Goal: Task Accomplishment & Management: Manage account settings

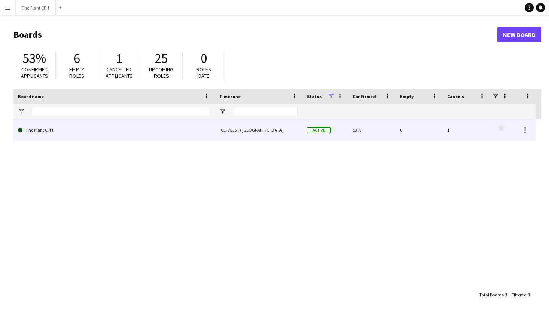
click at [131, 141] on div "The Plant CPH (CET/CEST) [GEOGRAPHIC_DATA] Active 53% 6 1 Favourites" at bounding box center [274, 129] width 522 height 21
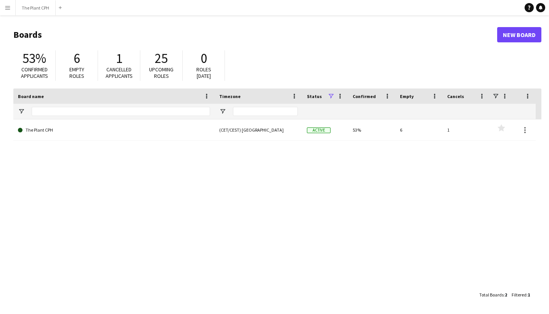
drag, startPoint x: 42, startPoint y: 142, endPoint x: 43, endPoint y: 138, distance: 4.3
click at [42, 142] on div "The Plant CPH (CET/CEST) [GEOGRAPHIC_DATA] Active 53% 6 1 Favourites" at bounding box center [277, 203] width 528 height 168
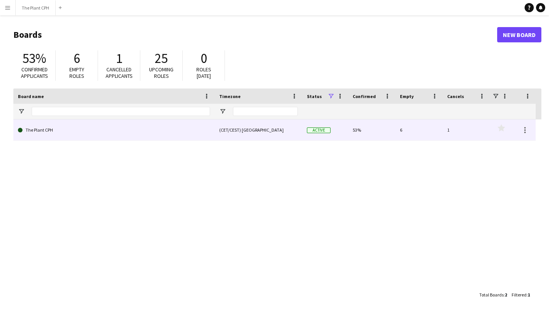
click at [43, 133] on link "The Plant CPH" at bounding box center [114, 129] width 192 height 21
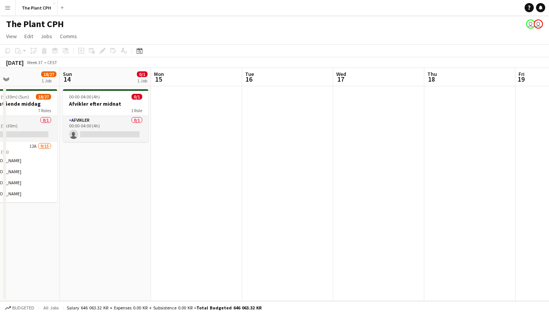
scroll to position [0, 216]
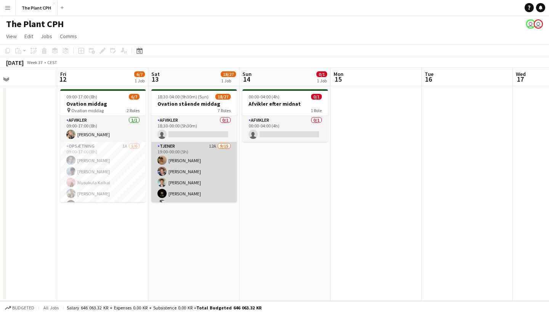
click at [212, 169] on app-card-role "Tjener 12A [DATE] 19:00-00:00 (5h) [PERSON_NAME] [PERSON_NAME] [PERSON_NAME] [P…" at bounding box center [193, 233] width 85 height 183
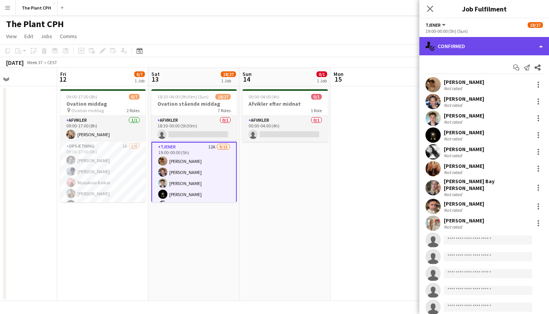
click at [541, 47] on div "single-neutral-actions-check-2 Confirmed" at bounding box center [484, 46] width 130 height 18
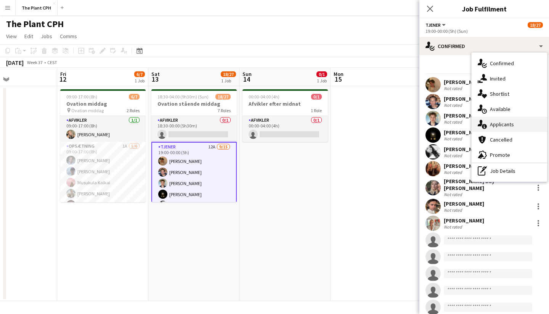
click at [519, 118] on div "single-neutral-actions-information Applicants" at bounding box center [509, 124] width 75 height 15
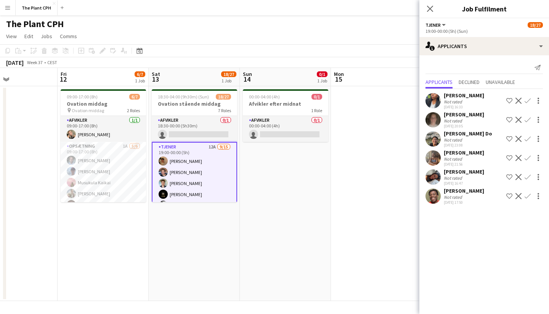
scroll to position [0, 0]
click at [196, 252] on app-date-cell "18:30-04:00 (9h30m) (Sun) 18/27 Ovation stående middag 7 Roles Afvikler 0/1 18:…" at bounding box center [194, 193] width 91 height 215
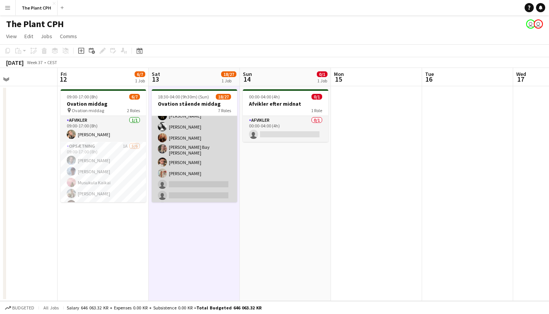
scroll to position [91, 0]
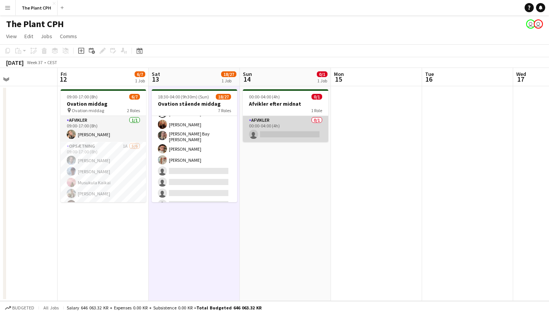
click at [284, 126] on app-card-role "Afvikler 0/1 00:00-04:00 (4h) single-neutral-actions" at bounding box center [285, 129] width 85 height 26
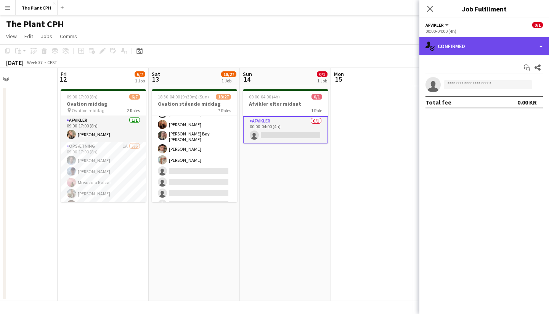
click at [515, 42] on div "single-neutral-actions-check-2 Confirmed" at bounding box center [484, 46] width 130 height 18
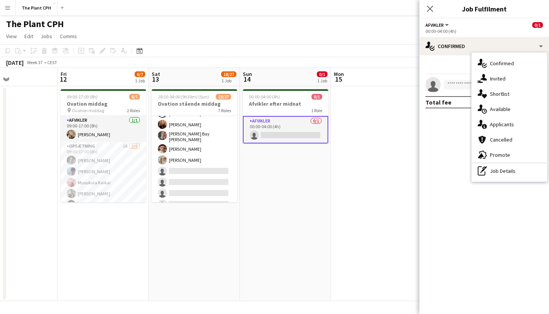
click at [499, 119] on div "single-neutral-actions-information Applicants" at bounding box center [509, 124] width 75 height 15
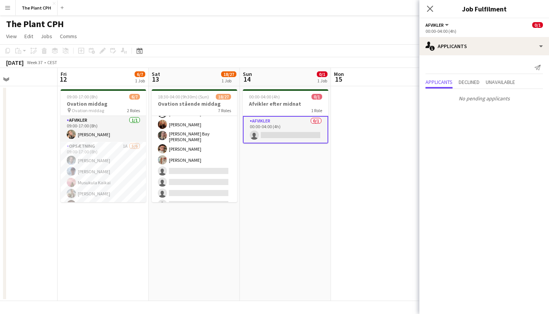
click at [403, 123] on app-date-cell at bounding box center [376, 193] width 91 height 215
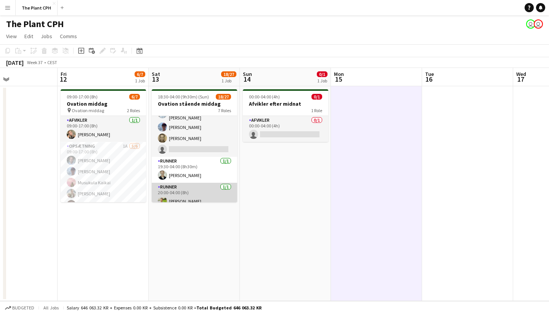
scroll to position [316, 0]
click at [163, 197] on app-user-avatar at bounding box center [162, 201] width 9 height 9
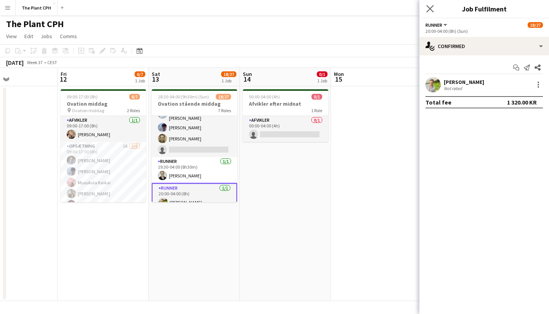
click at [426, 11] on app-icon "Close pop-in" at bounding box center [430, 8] width 11 height 11
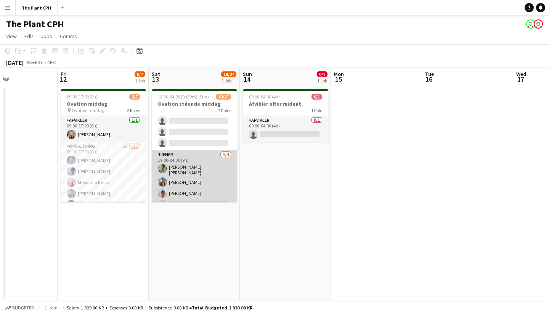
scroll to position [173, 0]
click at [212, 171] on app-card-role "Tjener [DATE] 19:00-04:00 (9h) [PERSON_NAME] [PERSON_NAME] [PERSON_NAME] [PERSO…" at bounding box center [194, 181] width 85 height 61
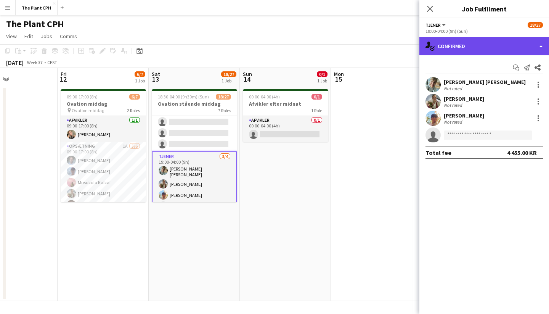
click at [539, 43] on div "single-neutral-actions-check-2 Confirmed" at bounding box center [484, 46] width 130 height 18
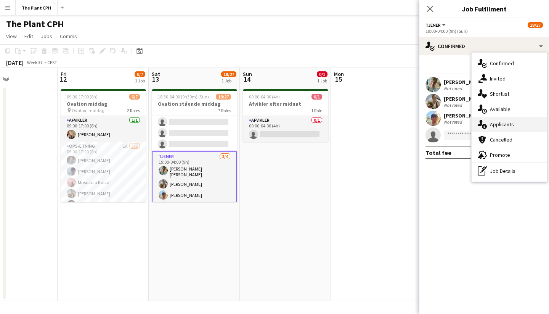
click at [504, 121] on span "Applicants" at bounding box center [502, 124] width 24 height 7
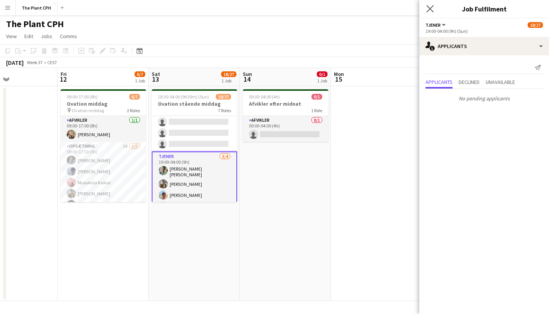
click at [434, 10] on app-icon "Close pop-in" at bounding box center [430, 8] width 11 height 11
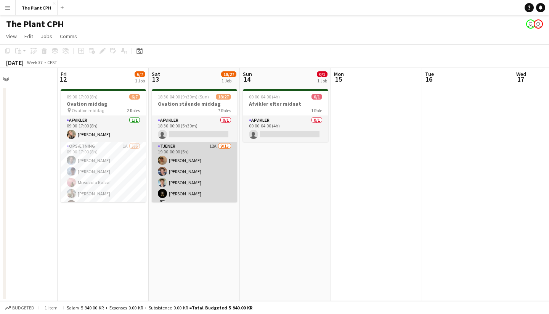
scroll to position [0, 0]
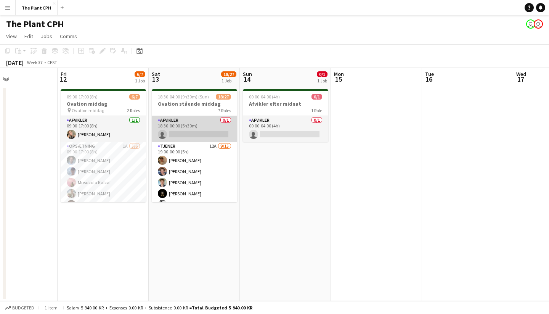
click at [204, 133] on app-card-role "Afvikler 0/1 18:30-00:00 (5h30m) single-neutral-actions" at bounding box center [194, 129] width 85 height 26
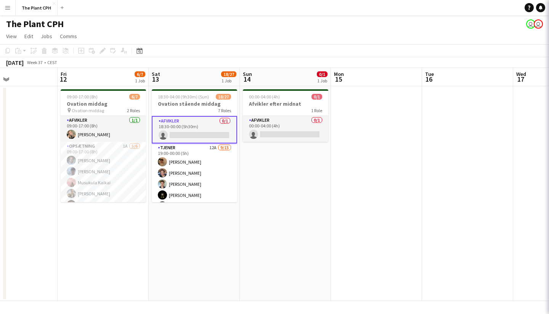
scroll to position [1, 0]
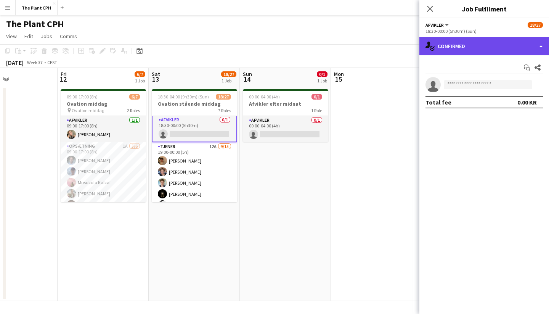
click at [516, 46] on div "single-neutral-actions-check-2 Confirmed" at bounding box center [484, 46] width 130 height 18
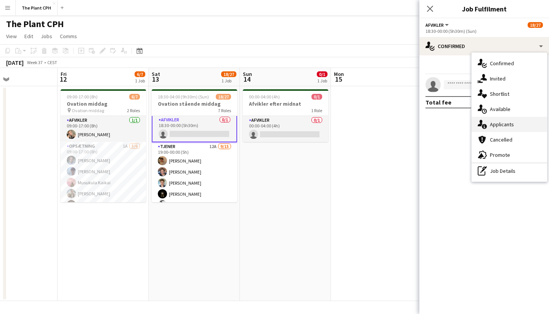
click at [498, 119] on div "single-neutral-actions-information Applicants" at bounding box center [509, 124] width 75 height 15
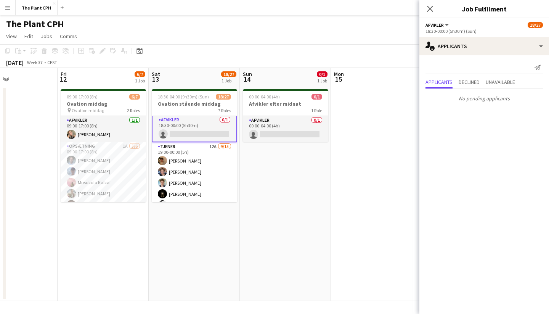
click at [11, 7] on button "Menu" at bounding box center [7, 7] width 15 height 15
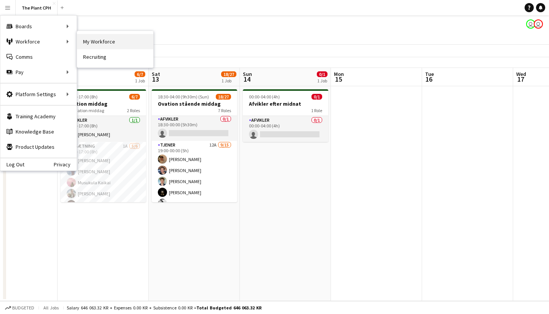
click at [108, 42] on link "My Workforce" at bounding box center [115, 41] width 76 height 15
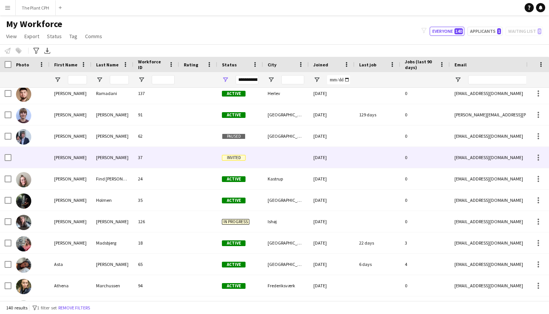
scroll to position [281, 0]
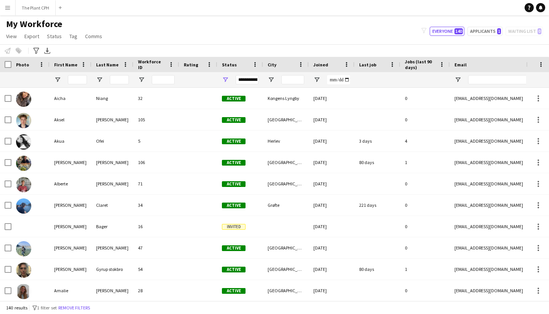
click at [10, 9] on app-icon "Menu" at bounding box center [8, 8] width 6 height 6
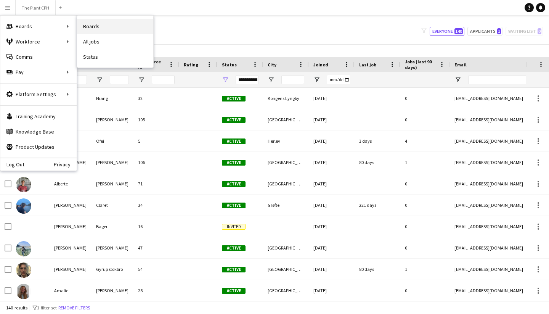
click at [119, 29] on link "Boards" at bounding box center [115, 26] width 76 height 15
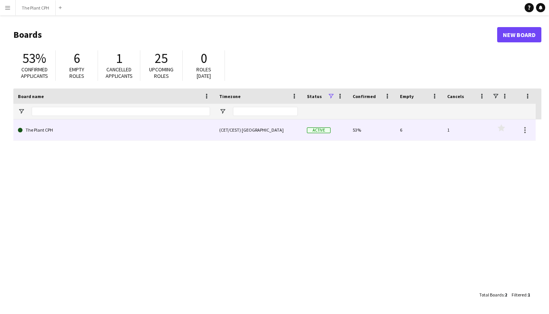
click at [45, 130] on link "The Plant CPH" at bounding box center [114, 129] width 192 height 21
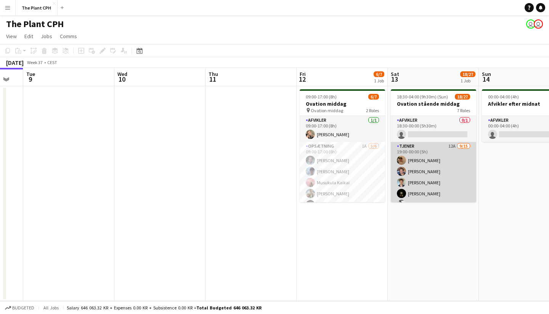
click at [434, 185] on app-card-role "Tjener 12A [DATE] 19:00-00:00 (5h) [PERSON_NAME] [PERSON_NAME] [PERSON_NAME] [P…" at bounding box center [433, 233] width 85 height 183
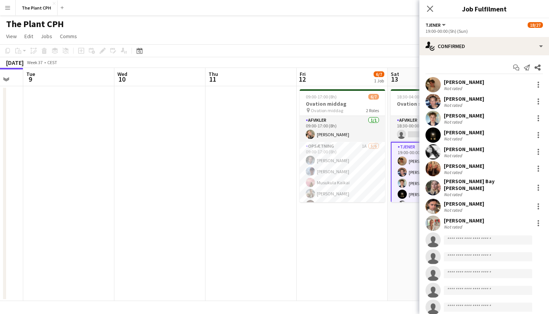
click at [433, 215] on app-user-avatar at bounding box center [432, 222] width 15 height 15
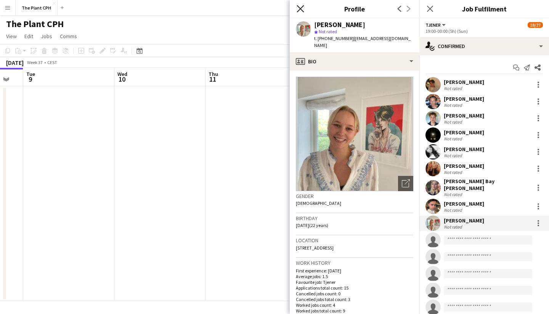
click at [300, 8] on icon at bounding box center [300, 8] width 7 height 7
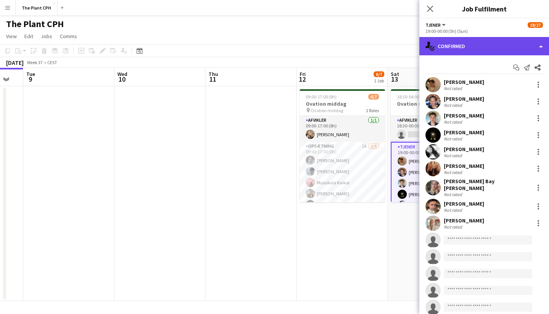
click at [536, 48] on div "single-neutral-actions-check-2 Confirmed" at bounding box center [484, 46] width 130 height 18
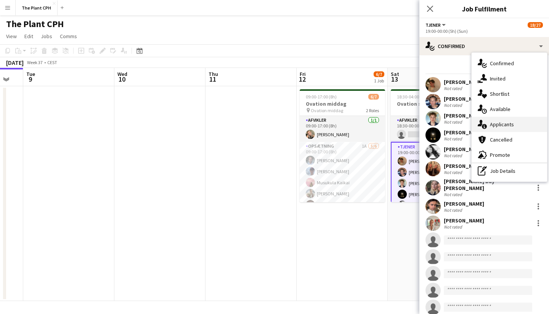
click at [511, 123] on span "Applicants" at bounding box center [502, 124] width 24 height 7
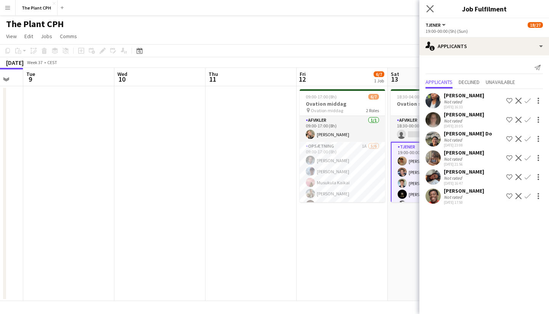
click at [426, 9] on app-icon "Close pop-in" at bounding box center [430, 8] width 11 height 11
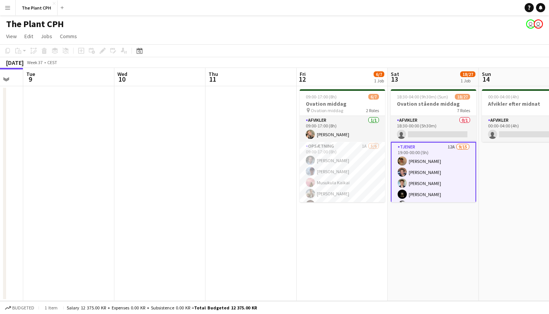
click at [439, 179] on app-card-role "Tjener 12A [DATE] 19:00-00:00 (5h) [PERSON_NAME] [PERSON_NAME] [PERSON_NAME] [P…" at bounding box center [433, 234] width 85 height 185
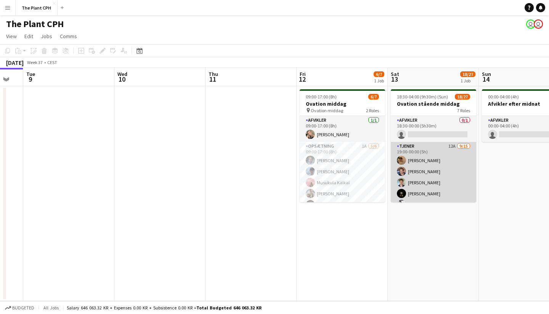
click at [437, 181] on app-card-role "Tjener 12A [DATE] 19:00-00:00 (5h) [PERSON_NAME] [PERSON_NAME] [PERSON_NAME] [P…" at bounding box center [433, 233] width 85 height 183
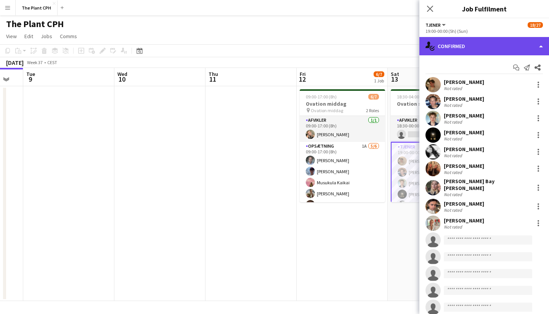
click at [467, 45] on div "single-neutral-actions-check-2 Confirmed" at bounding box center [484, 46] width 130 height 18
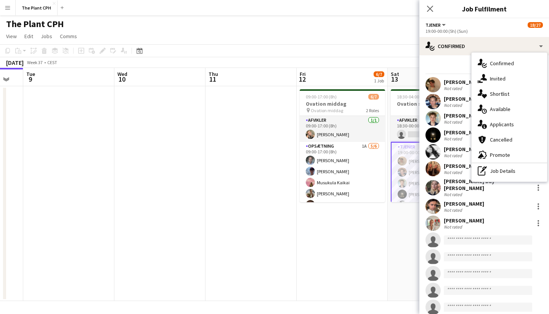
click at [486, 121] on icon "single-neutral-actions-information" at bounding box center [482, 124] width 9 height 9
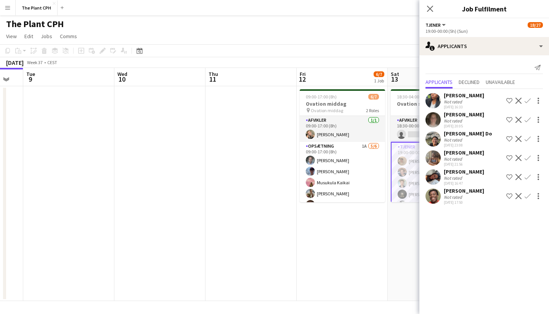
click at [435, 159] on app-user-avatar at bounding box center [432, 157] width 15 height 15
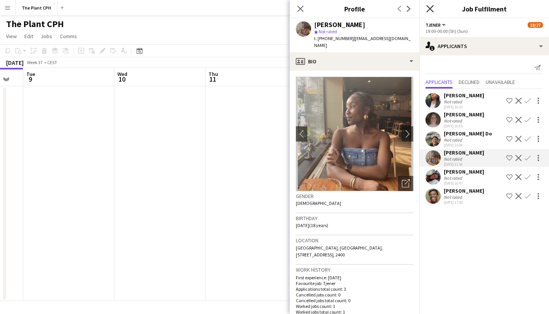
click at [432, 9] on icon "Close pop-in" at bounding box center [429, 8] width 7 height 7
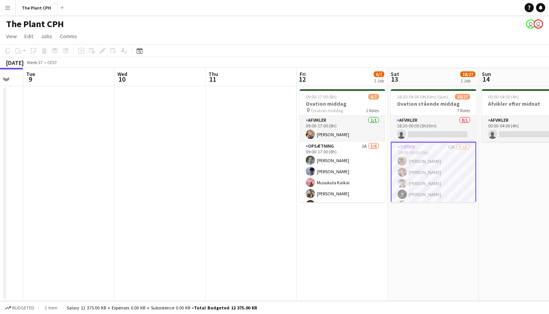
click at [311, 238] on app-date-cell "09:00-17:00 (8h) 6/7 Ovation middag pin Ovation middag 2 Roles Afvikler [DATE] …" at bounding box center [342, 193] width 91 height 215
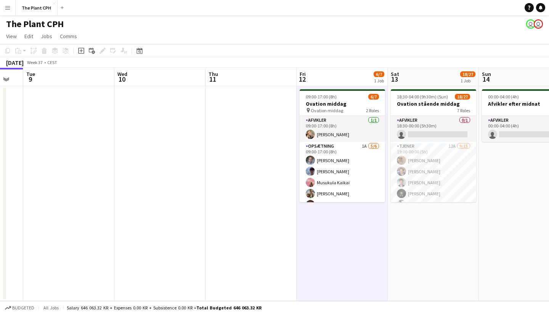
click at [232, 243] on app-date-cell at bounding box center [250, 193] width 91 height 215
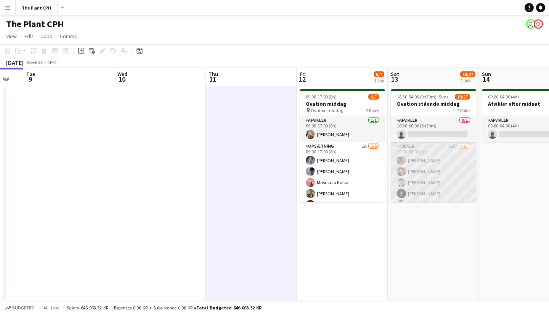
click at [436, 172] on app-card-role "Tjener 12A [DATE] 19:00-00:00 (5h) [PERSON_NAME] [PERSON_NAME] [PERSON_NAME] [P…" at bounding box center [433, 233] width 85 height 183
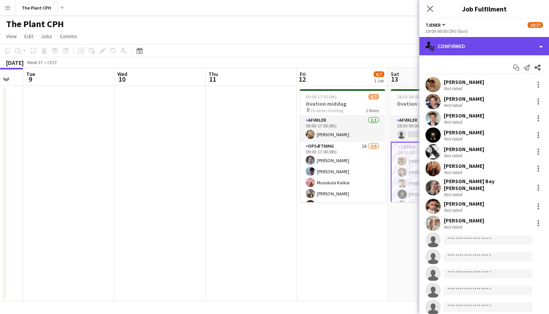
click at [520, 50] on div "single-neutral-actions-check-2 Confirmed" at bounding box center [484, 46] width 130 height 18
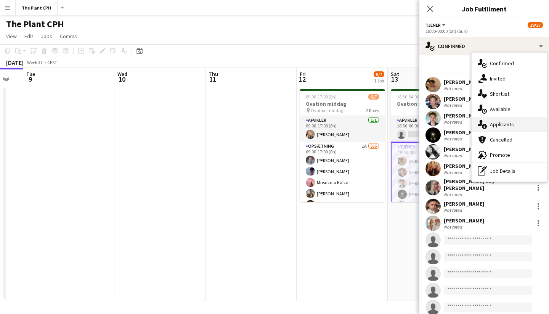
click at [500, 125] on span "Applicants" at bounding box center [502, 124] width 24 height 7
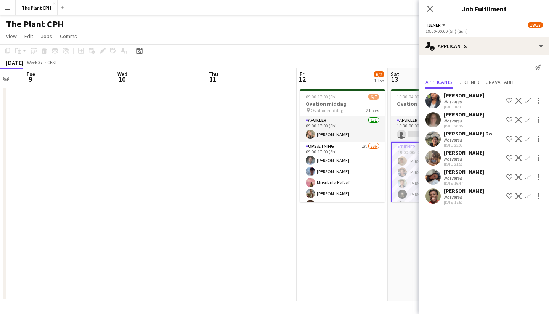
click at [433, 139] on app-user-avatar at bounding box center [432, 138] width 15 height 15
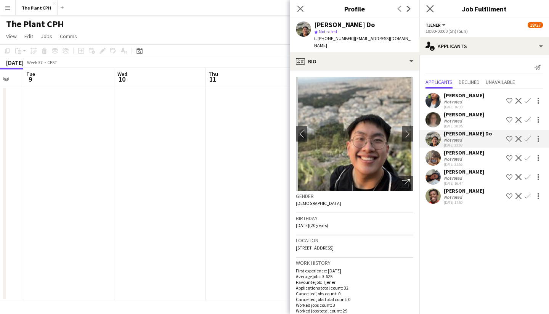
click at [428, 5] on app-icon "Close pop-in" at bounding box center [430, 8] width 11 height 11
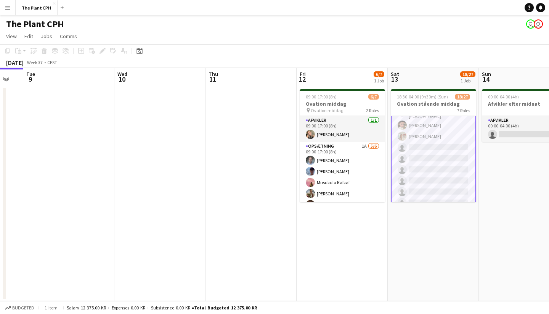
scroll to position [87, 0]
click at [433, 171] on app-card-role "Tjener 12A [DATE] 19:00-00:00 (5h) [PERSON_NAME] [PERSON_NAME] [PERSON_NAME] [P…" at bounding box center [433, 147] width 85 height 185
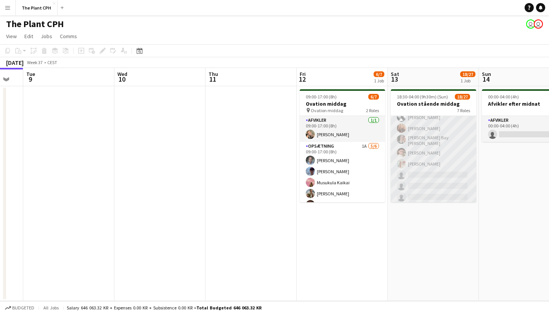
click at [435, 166] on app-card-role "Tjener 12A [DATE] 19:00-00:00 (5h) [PERSON_NAME] [PERSON_NAME] [PERSON_NAME] [P…" at bounding box center [433, 146] width 85 height 183
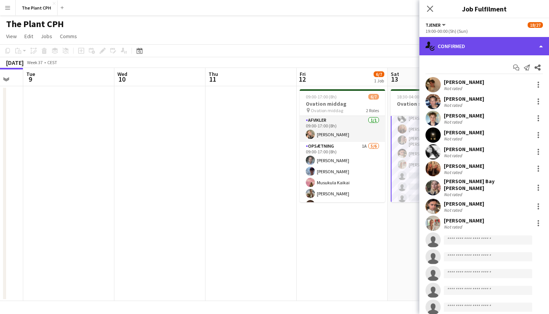
click at [523, 39] on div "single-neutral-actions-check-2 Confirmed" at bounding box center [484, 46] width 130 height 18
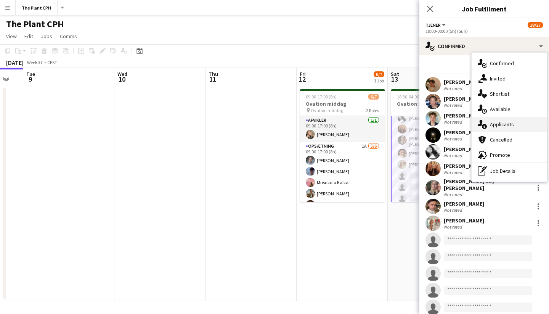
click at [497, 127] on span "Applicants" at bounding box center [502, 124] width 24 height 7
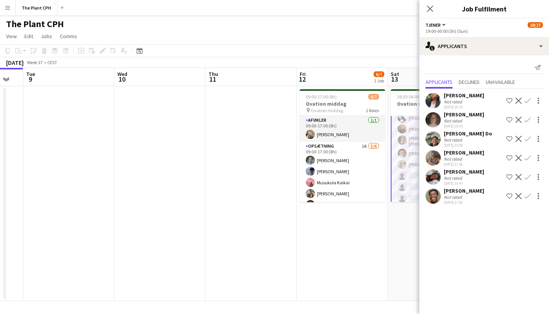
click at [528, 196] on app-icon "Confirm" at bounding box center [528, 196] width 6 height 6
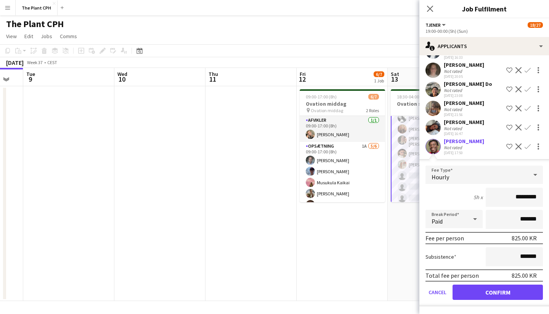
scroll to position [50, 0]
click at [497, 290] on button "Confirm" at bounding box center [498, 291] width 90 height 15
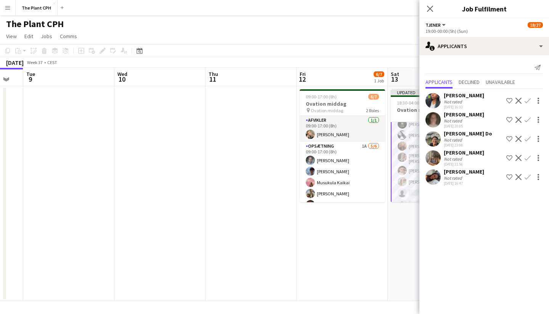
scroll to position [0, 0]
click at [429, 6] on icon "Close pop-in" at bounding box center [429, 8] width 7 height 7
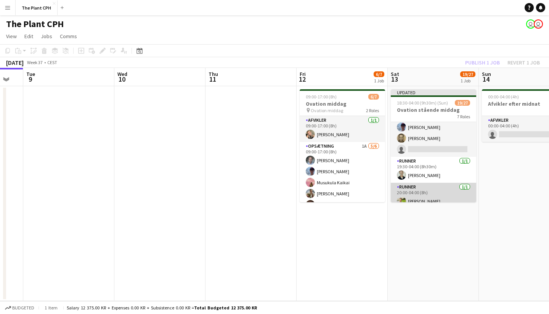
scroll to position [324, 0]
click at [438, 195] on app-card-role "Runner [DATE] 20:00-04:00 (8h) [PERSON_NAME]" at bounding box center [433, 196] width 85 height 26
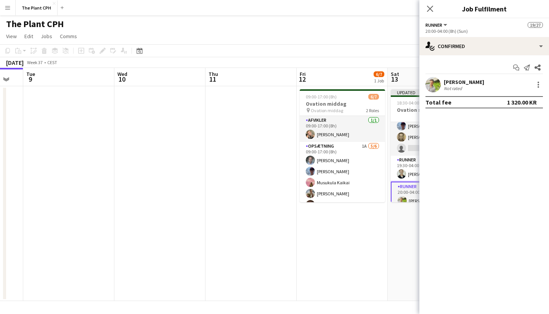
click at [434, 84] on app-user-avatar at bounding box center [432, 84] width 15 height 15
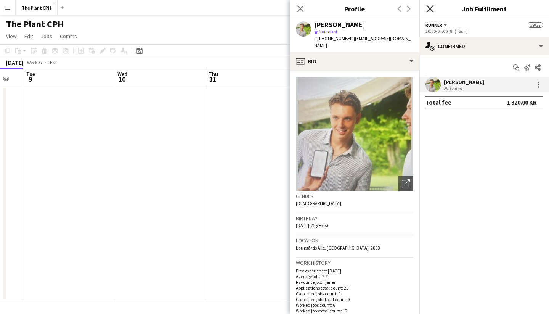
click at [428, 7] on icon "Close pop-in" at bounding box center [429, 8] width 7 height 7
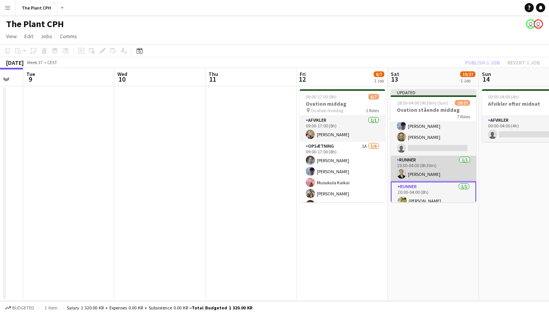
click at [408, 166] on app-card-role "Runner [DATE] 19:30-04:00 (8h30m) [PERSON_NAME]" at bounding box center [433, 169] width 85 height 26
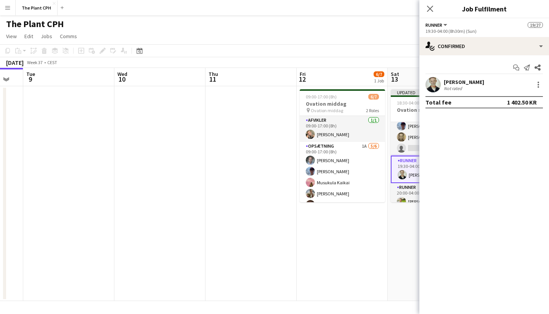
click at [436, 85] on app-user-avatar at bounding box center [432, 84] width 15 height 15
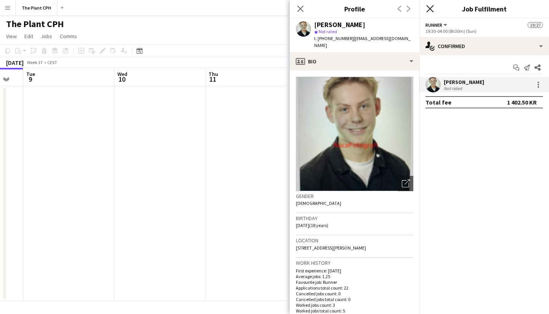
click at [429, 10] on icon at bounding box center [429, 8] width 7 height 7
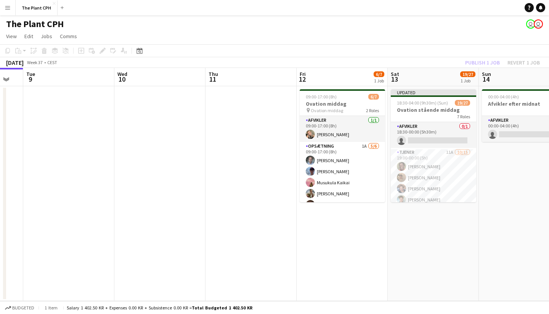
scroll to position [0, 0]
click at [366, 226] on app-date-cell "09:00-17:00 (8h) 6/7 Ovation middag pin Ovation middag 2 Roles Afvikler [DATE] …" at bounding box center [342, 193] width 91 height 215
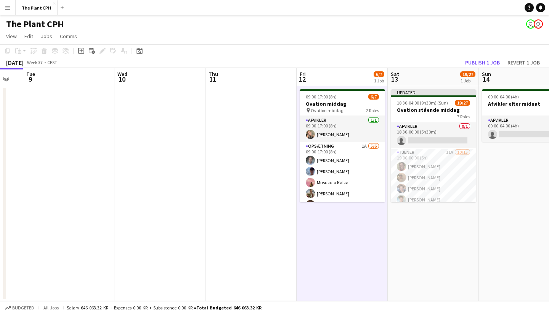
click at [236, 230] on app-date-cell at bounding box center [250, 193] width 91 height 215
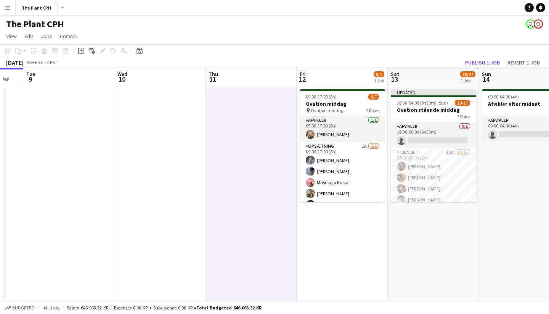
click at [10, 12] on button "Menu" at bounding box center [7, 7] width 15 height 15
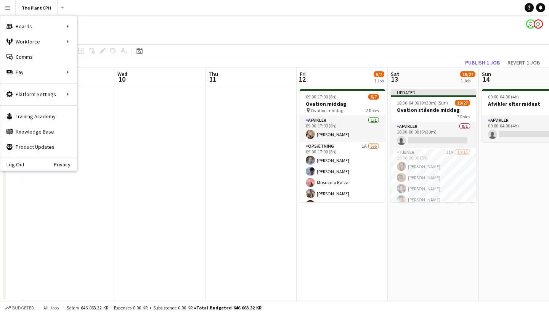
click at [182, 21] on div "The Plant CPH user user" at bounding box center [274, 22] width 549 height 14
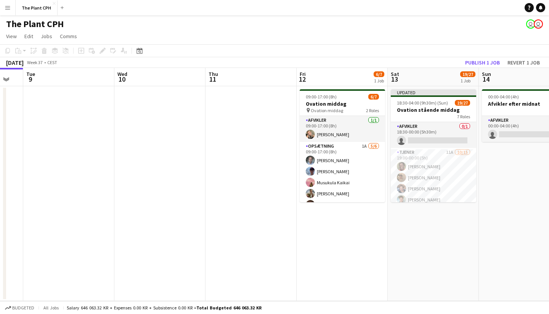
click at [8, 8] on app-icon "Menu" at bounding box center [8, 8] width 6 height 6
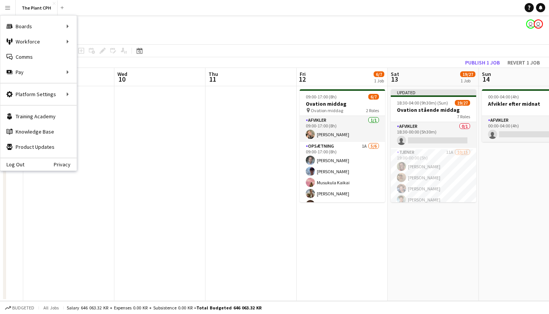
click at [336, 40] on app-page-menu "View Day view expanded Day view collapsed Month view Date picker Jump to [DATE]…" at bounding box center [274, 37] width 549 height 14
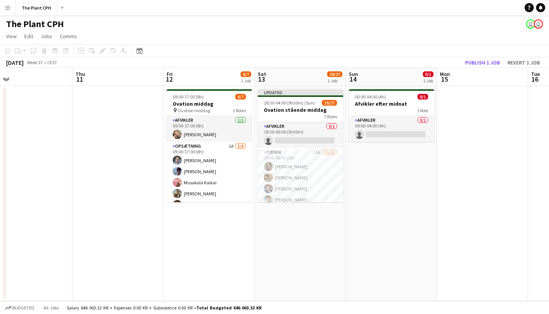
scroll to position [0, 292]
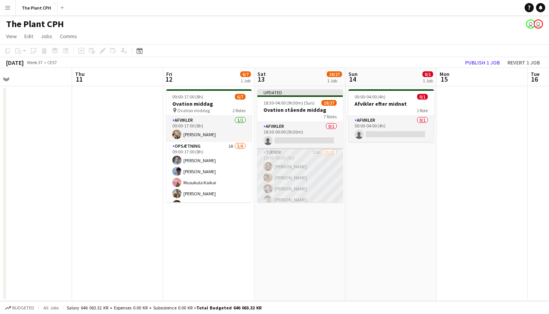
click at [310, 194] on app-card-role "Tjener 11A [DATE] 19:00-00:00 (5h) [PERSON_NAME] [PERSON_NAME] [PERSON_NAME] [P…" at bounding box center [299, 239] width 85 height 183
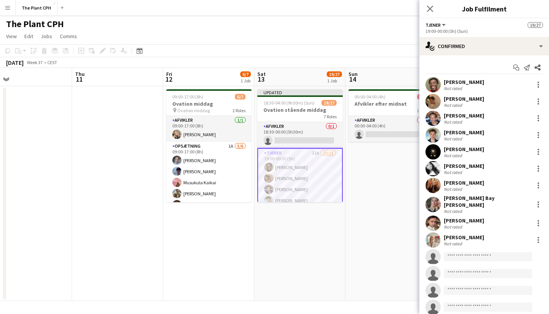
click at [440, 181] on app-user-avatar at bounding box center [432, 185] width 15 height 15
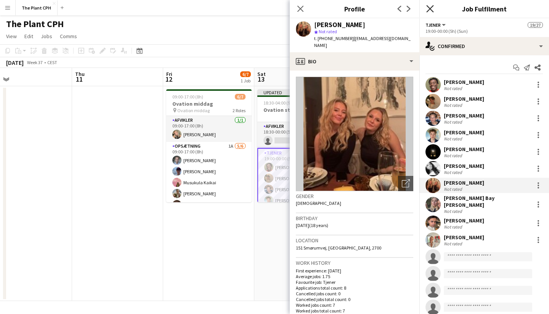
click at [432, 11] on icon at bounding box center [429, 8] width 7 height 7
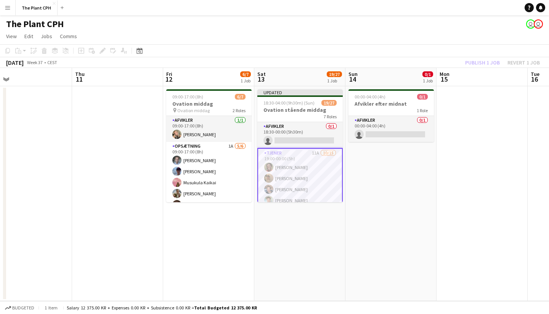
click at [310, 161] on app-card-role "Tjener 11A [DATE] 19:00-00:00 (5h) [PERSON_NAME] [PERSON_NAME] [PERSON_NAME] [P…" at bounding box center [299, 240] width 85 height 185
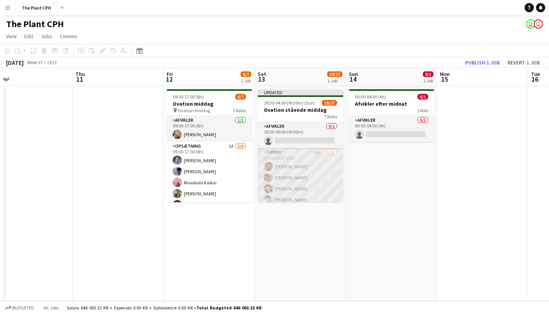
click at [312, 177] on app-card-role "Tjener 11A [DATE] 19:00-00:00 (5h) [PERSON_NAME] [PERSON_NAME] [PERSON_NAME] [P…" at bounding box center [300, 239] width 85 height 183
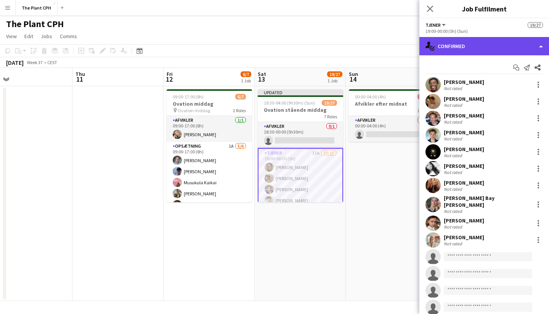
click at [527, 49] on div "single-neutral-actions-check-2 Confirmed" at bounding box center [484, 46] width 130 height 18
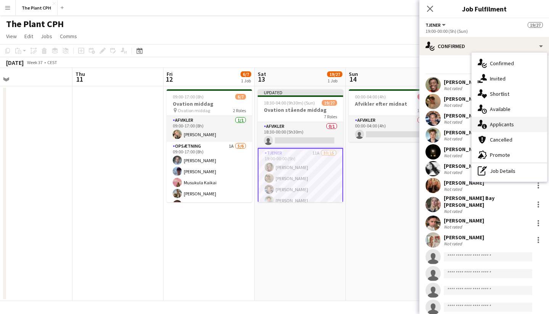
click at [497, 119] on div "single-neutral-actions-information Applicants" at bounding box center [509, 124] width 75 height 15
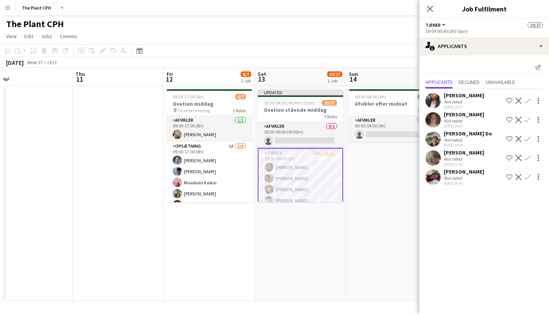
click at [431, 180] on app-user-avatar at bounding box center [432, 176] width 15 height 15
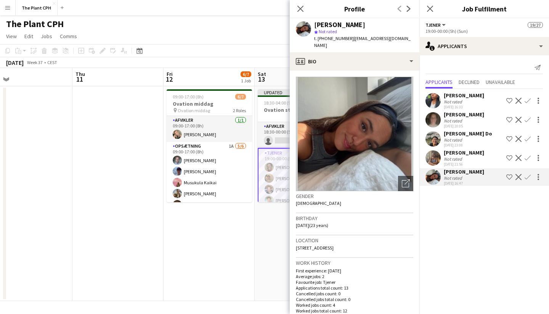
click at [435, 6] on div "Close pop-in" at bounding box center [429, 9] width 21 height 18
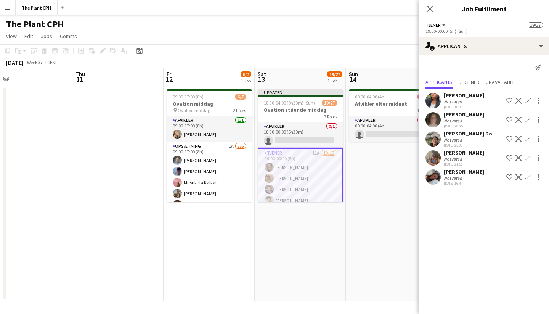
click at [379, 246] on app-date-cell "00:00-04:00 (4h) 0/1 Afvikler efter midnat 1 Role Afvikler 0/1 00:00-04:00 (4h)…" at bounding box center [391, 193] width 91 height 215
